Goal: Task Accomplishment & Management: Complete application form

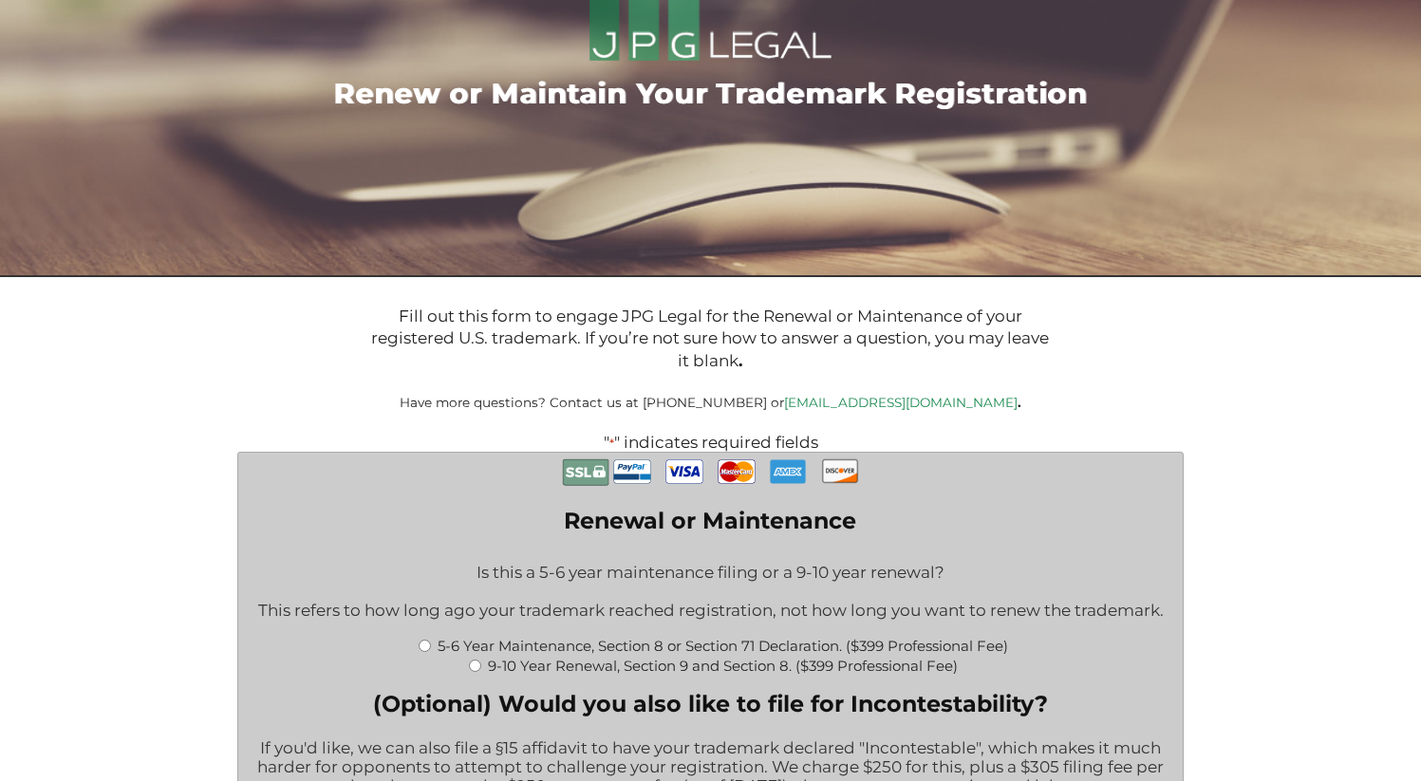
scroll to position [103, 0]
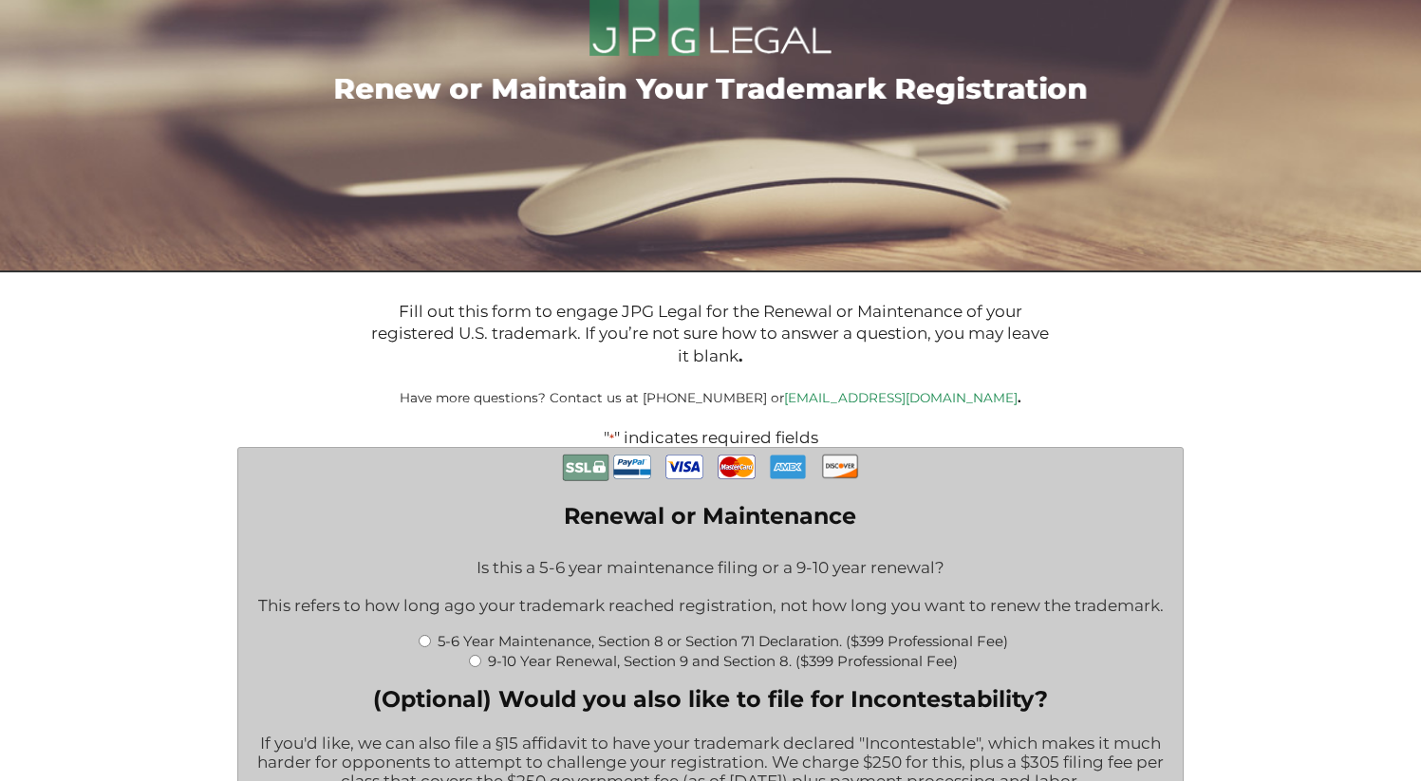
click at [422, 648] on input "5-6 Year Maintenance, Section 8 or Section 71 Declaration. ($399 Professional F…" at bounding box center [425, 641] width 12 height 12
radio input "true"
type input "$774.00"
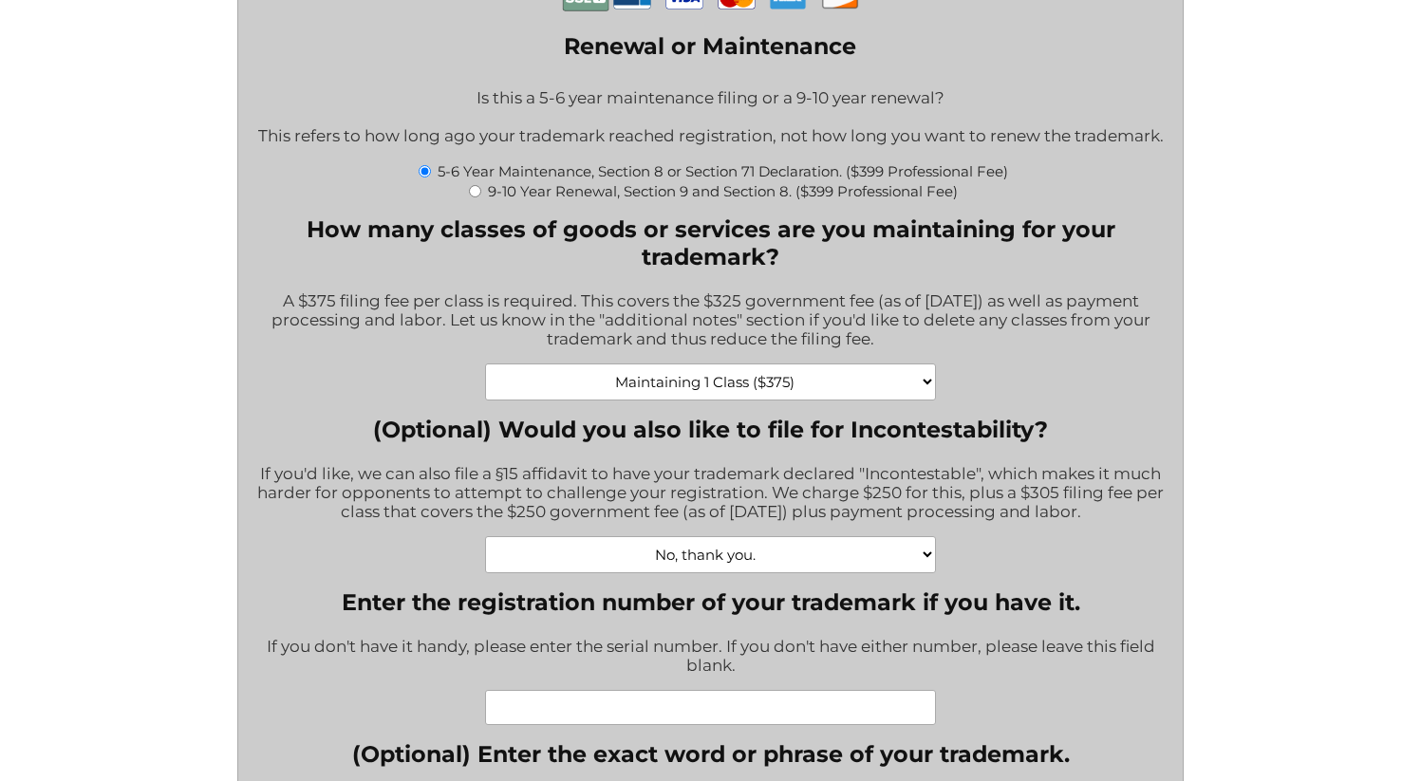
scroll to position [576, 0]
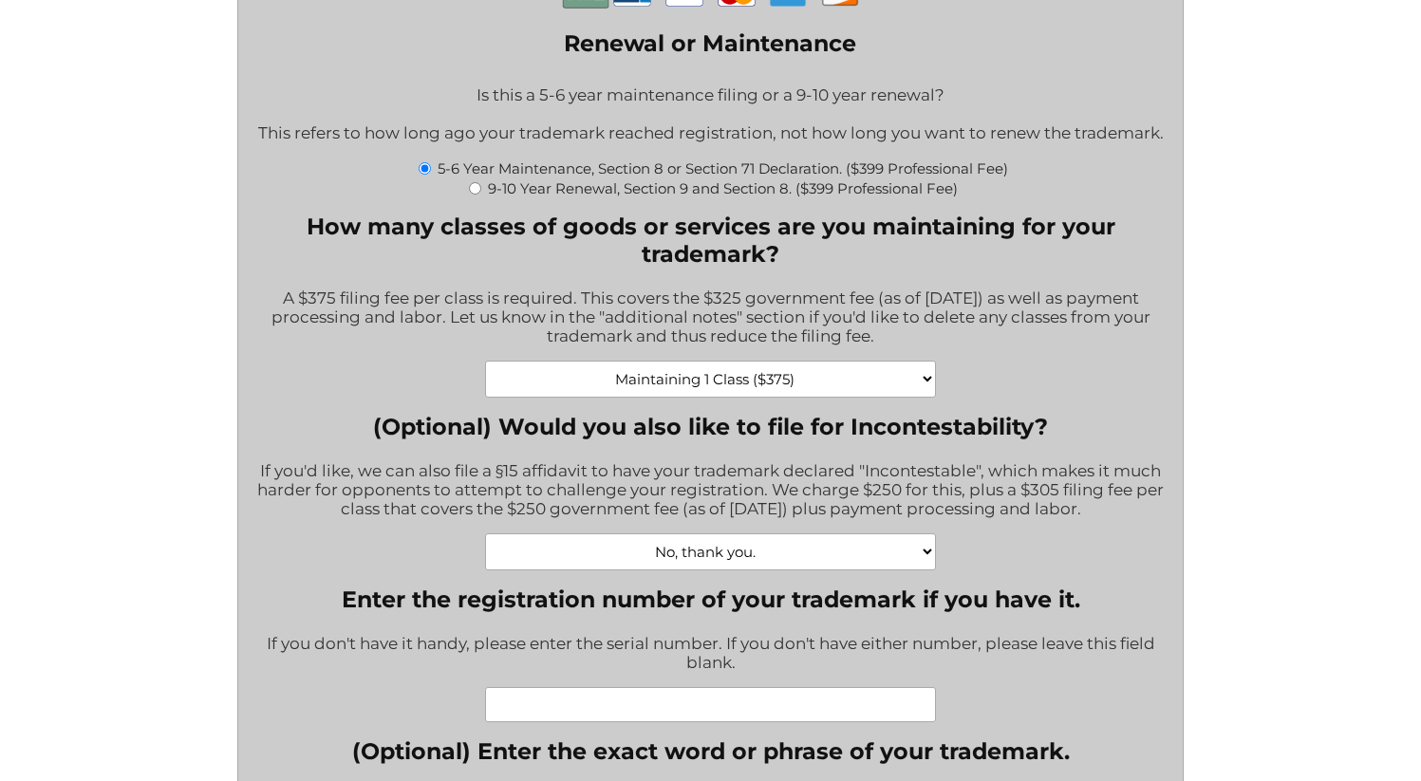
click at [862, 389] on select "Maintaining 1 Class ($375) Maintaining 2 Classes ($750) Maintaining 3 Classes (…" at bounding box center [710, 379] width 451 height 37
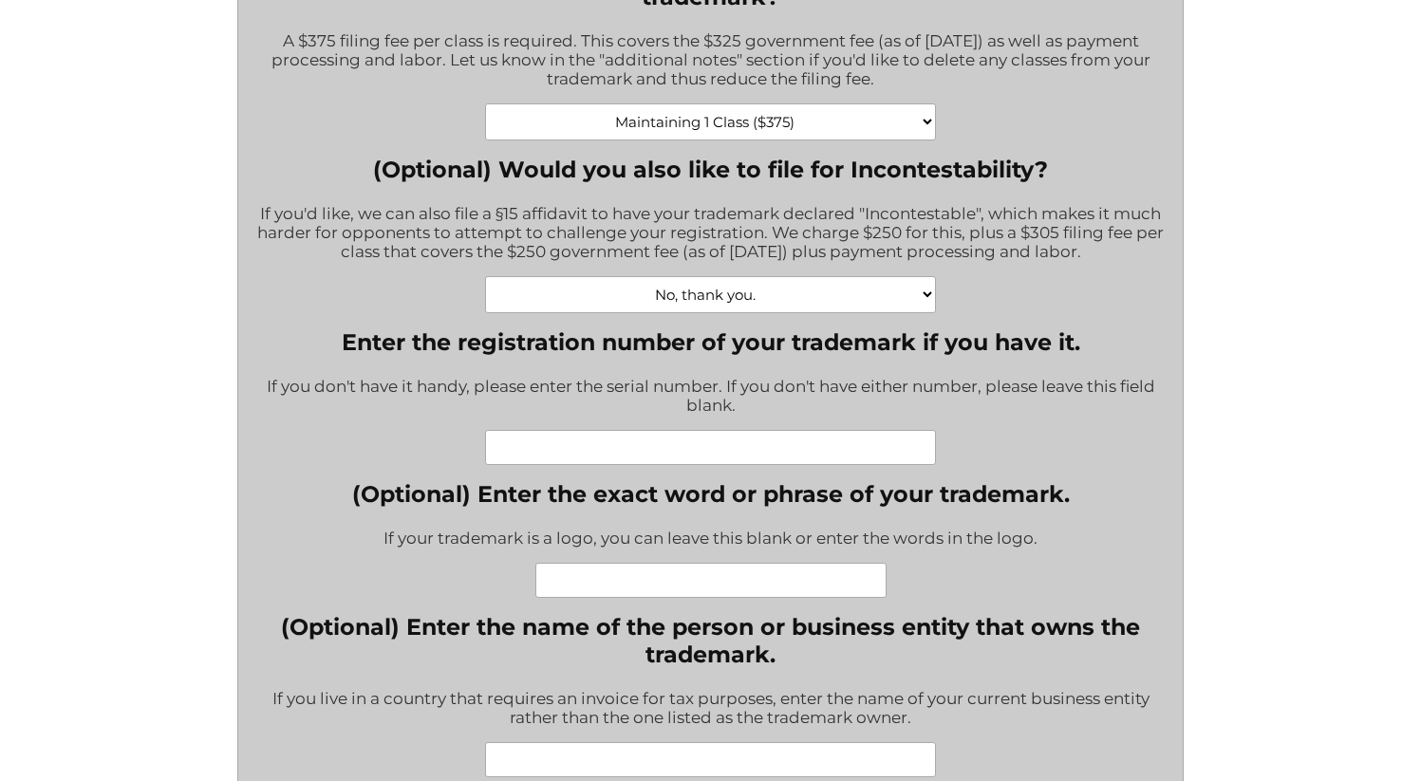
scroll to position [775, 0]
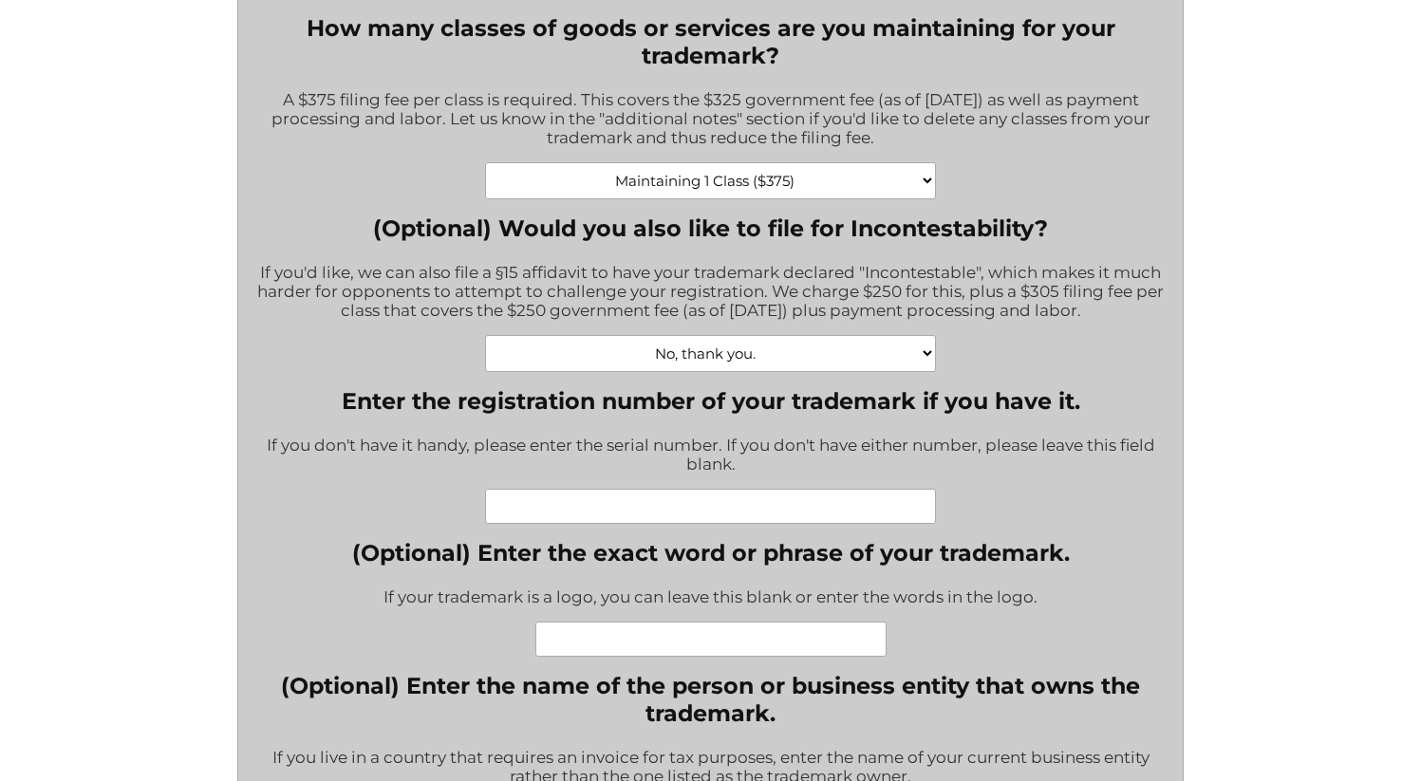
click at [725, 372] on select "No, thank you. Yes, Incontestability for one class. ($555) Yes, Incontestabilit…" at bounding box center [710, 353] width 451 height 37
select select "Yes, Incontestability for one class. ($555)|555"
type input "$1,329.00"
click at [812, 372] on select "No, thank you. Yes, Incontestability for one class. ($555) Yes, Incontestabilit…" at bounding box center [710, 353] width 451 height 37
select select "No, thank you.|0"
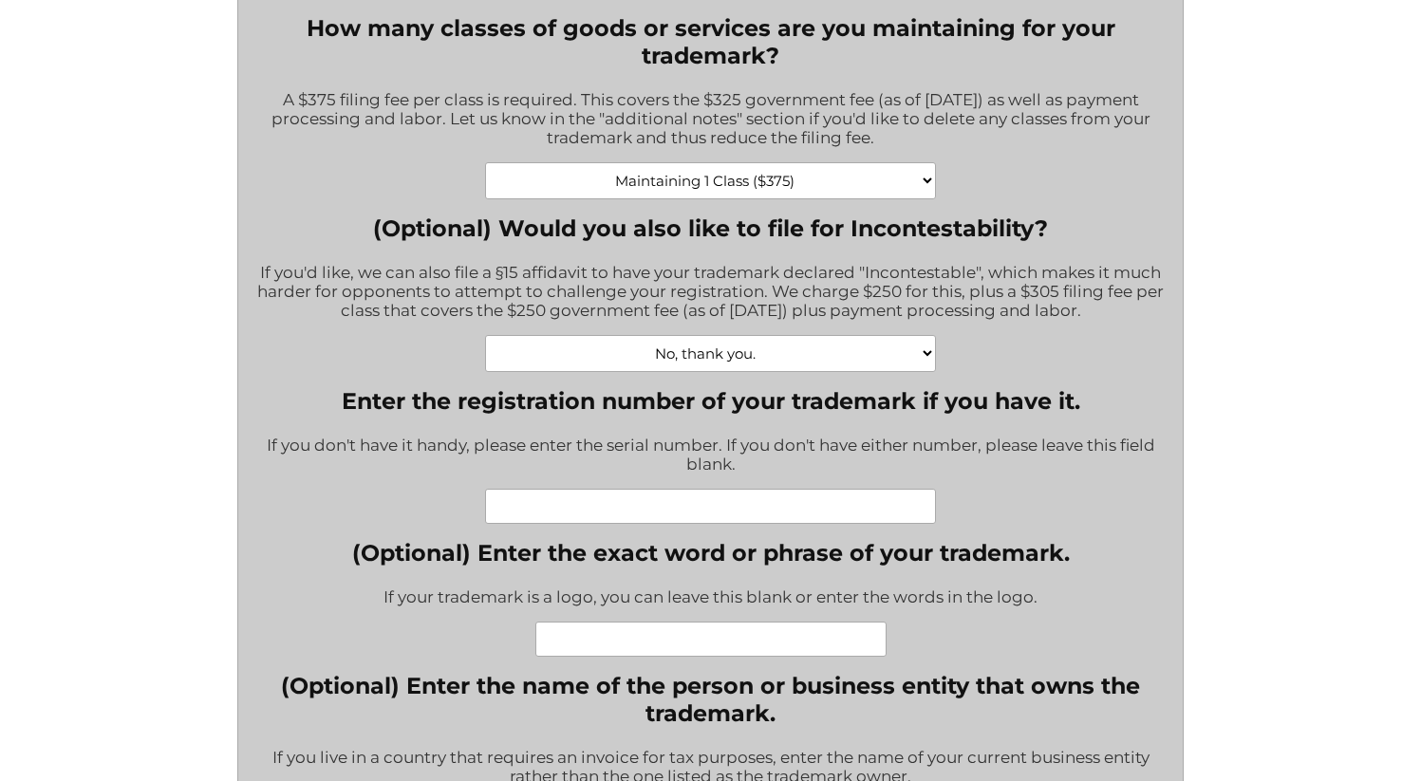
type input "$774.00"
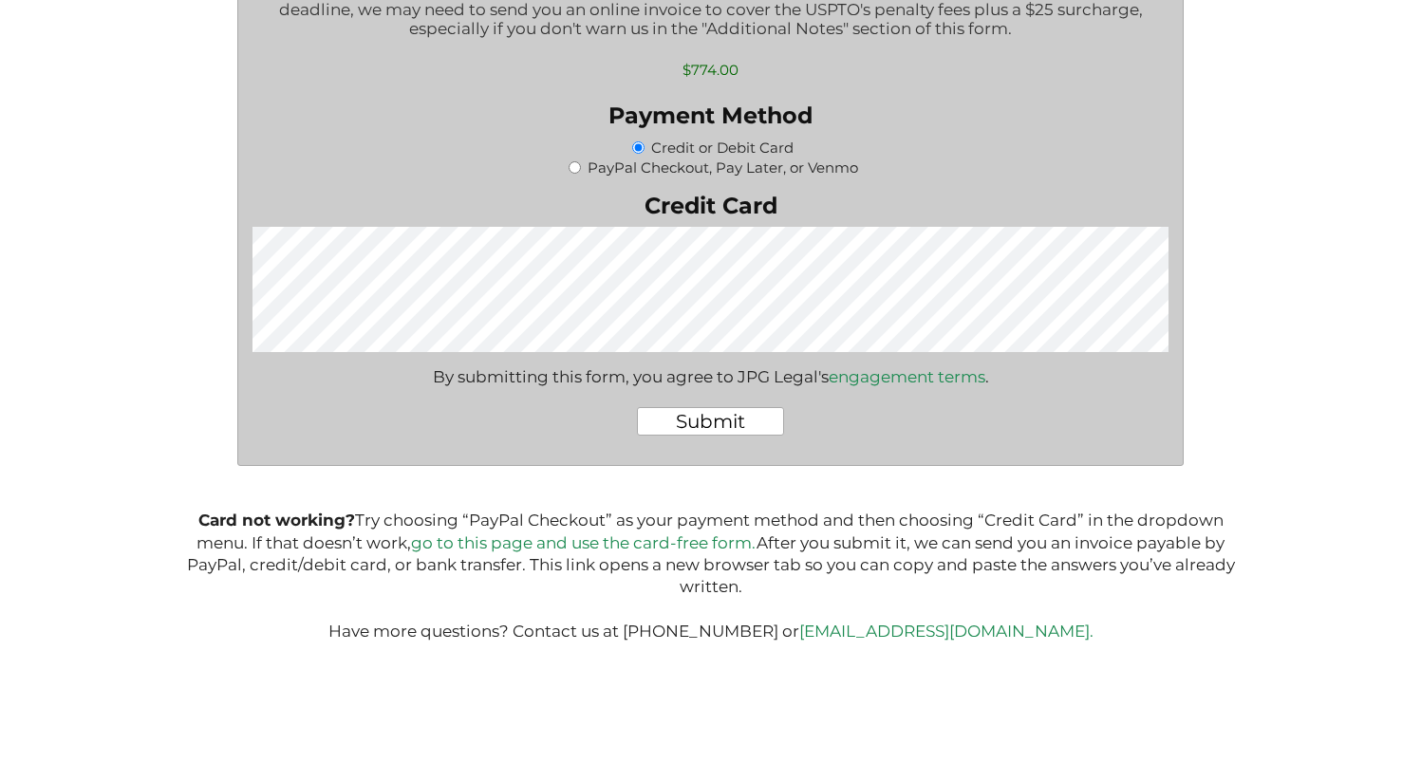
scroll to position [2859, 0]
